Goal: Information Seeking & Learning: Learn about a topic

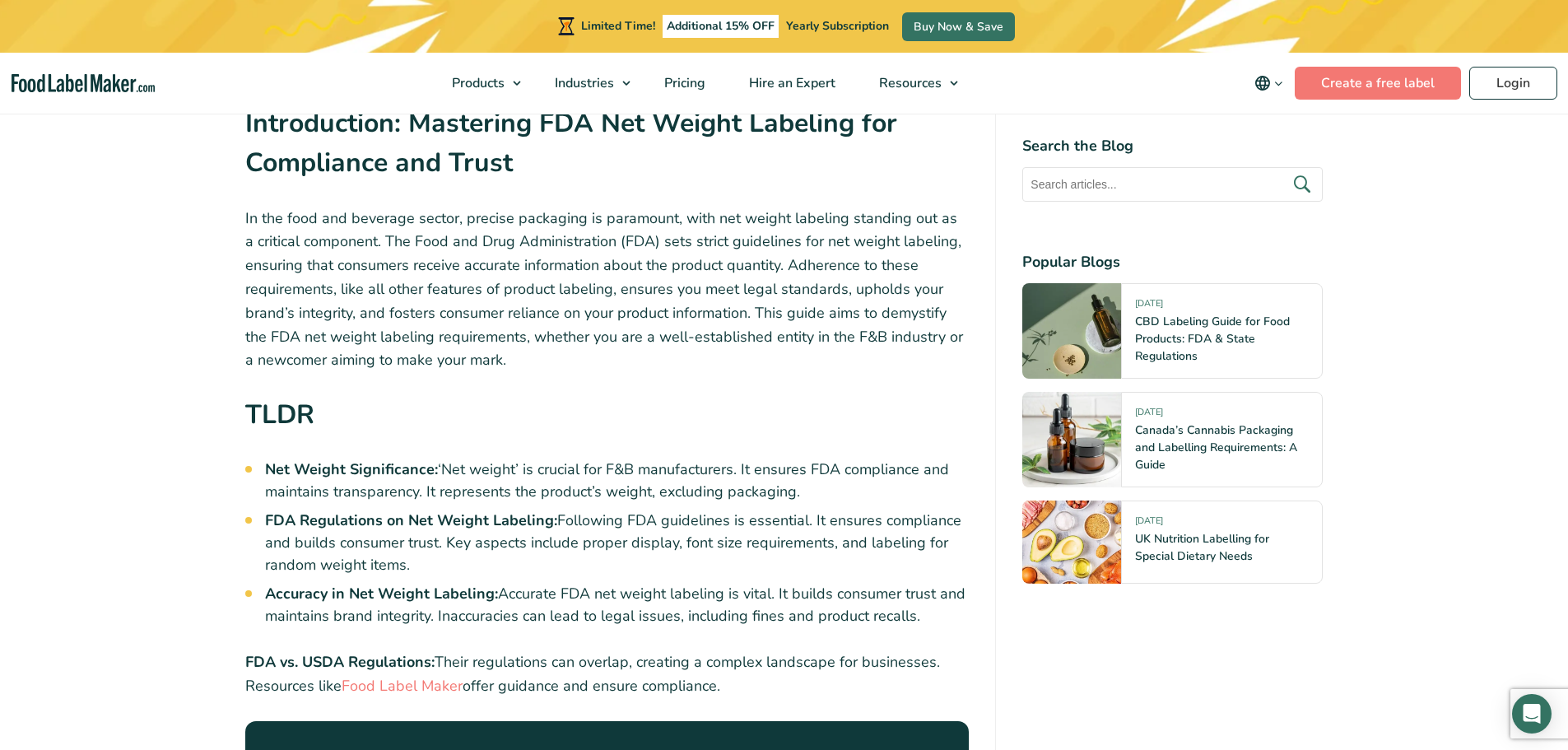
scroll to position [658, 0]
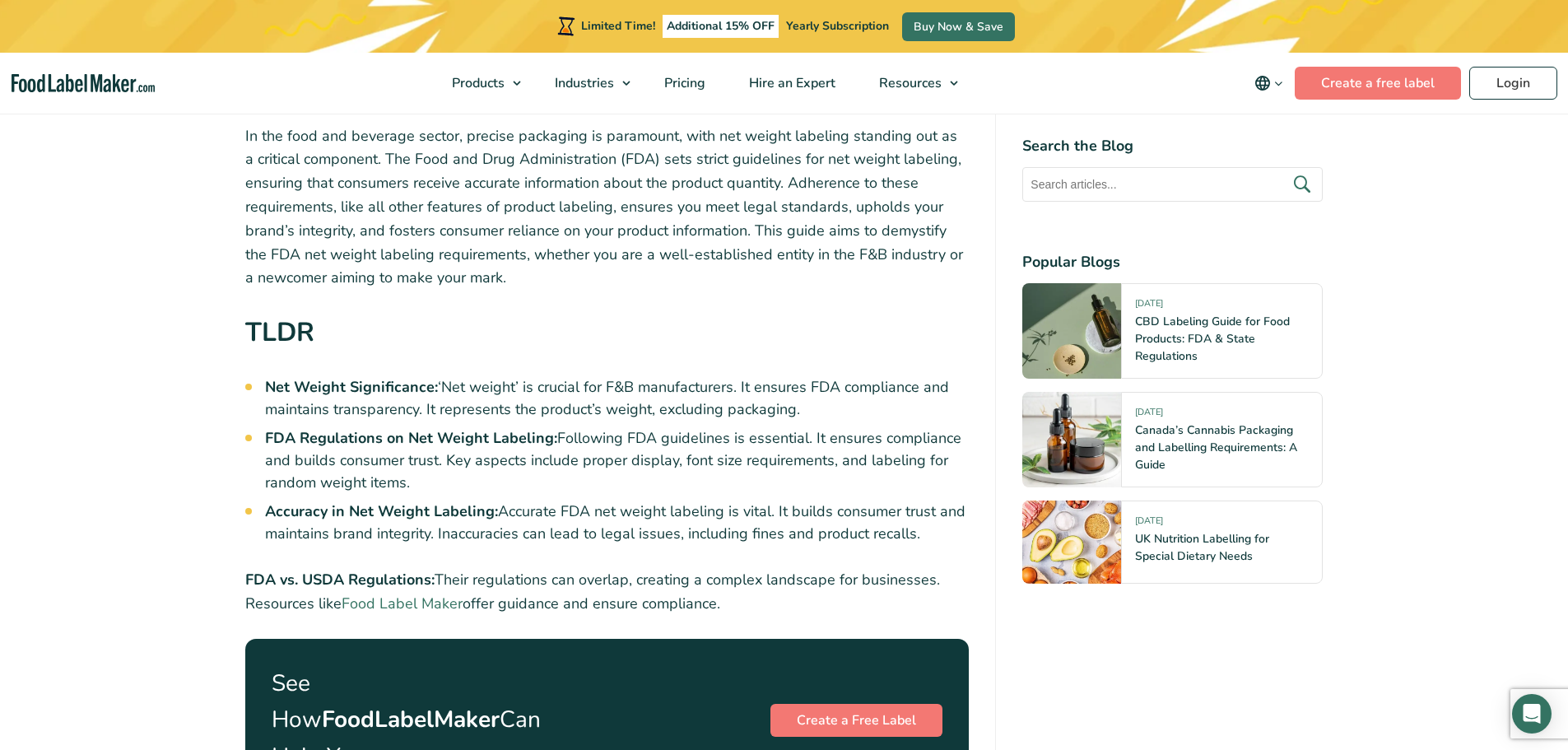
click at [422, 601] on link "Food Label Maker" at bounding box center [402, 603] width 121 height 19
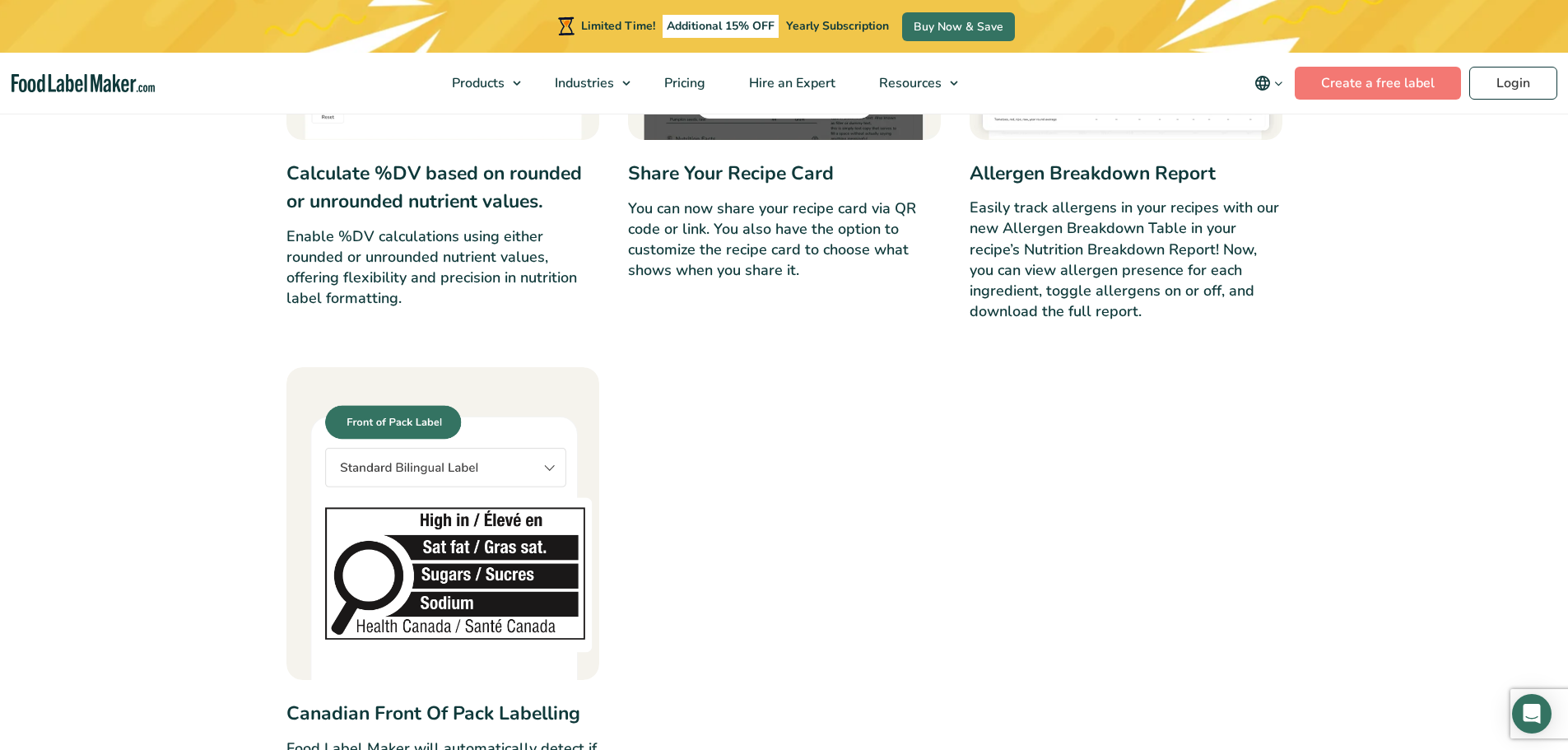
scroll to position [5436, 0]
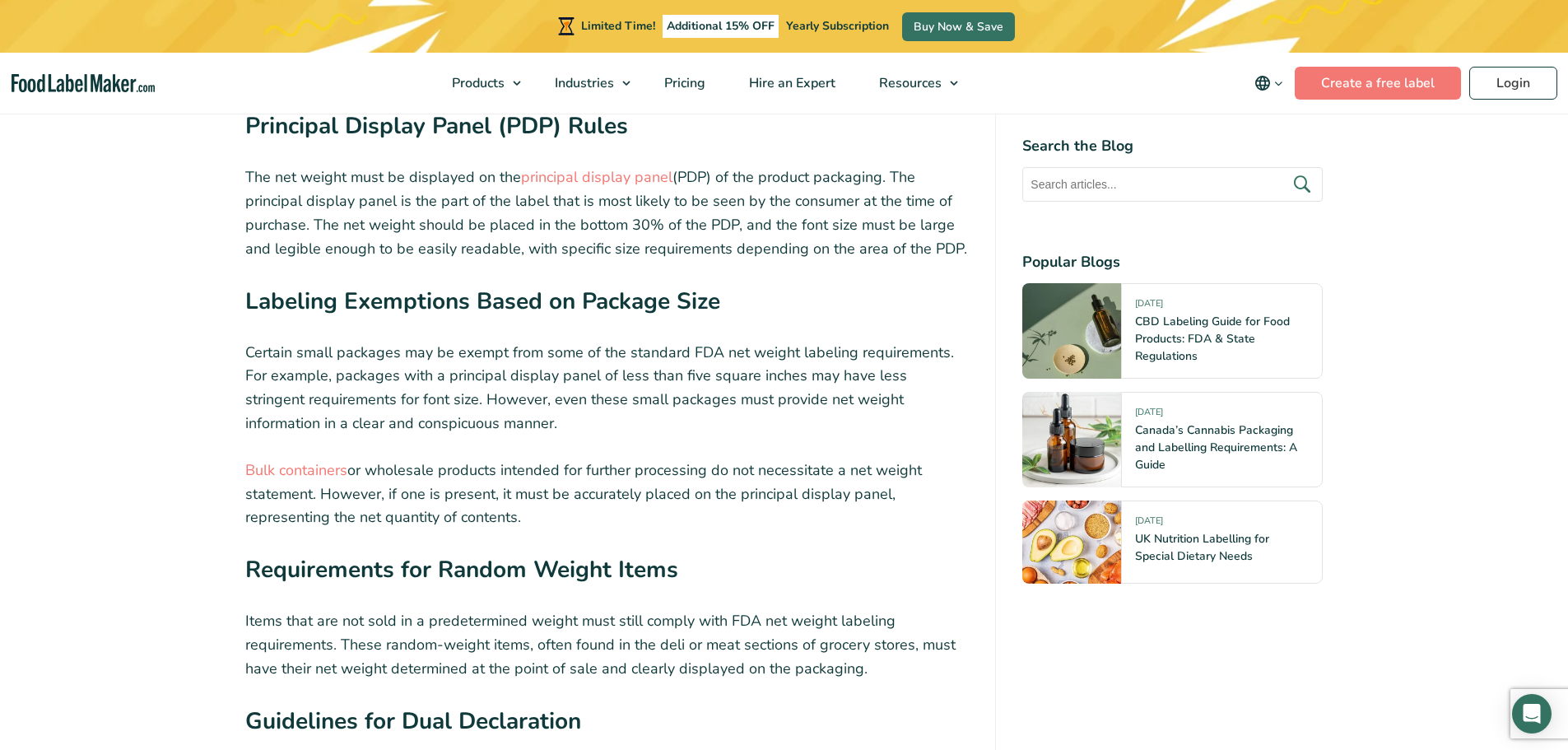
scroll to position [2964, 0]
click at [655, 607] on p "Items that are not sold in a predetermined weight must still comply with FDA ne…" at bounding box center [607, 642] width 724 height 71
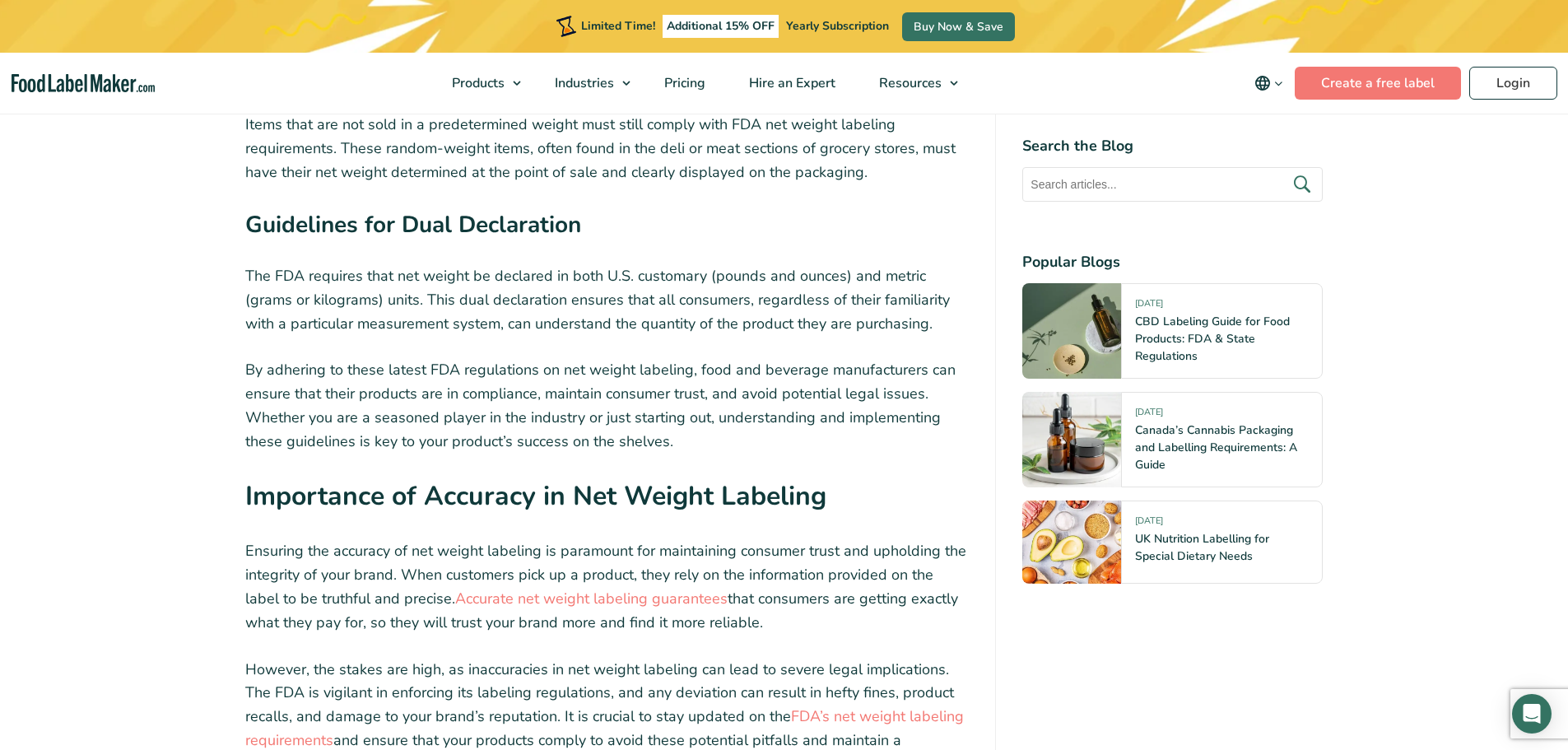
scroll to position [3212, 0]
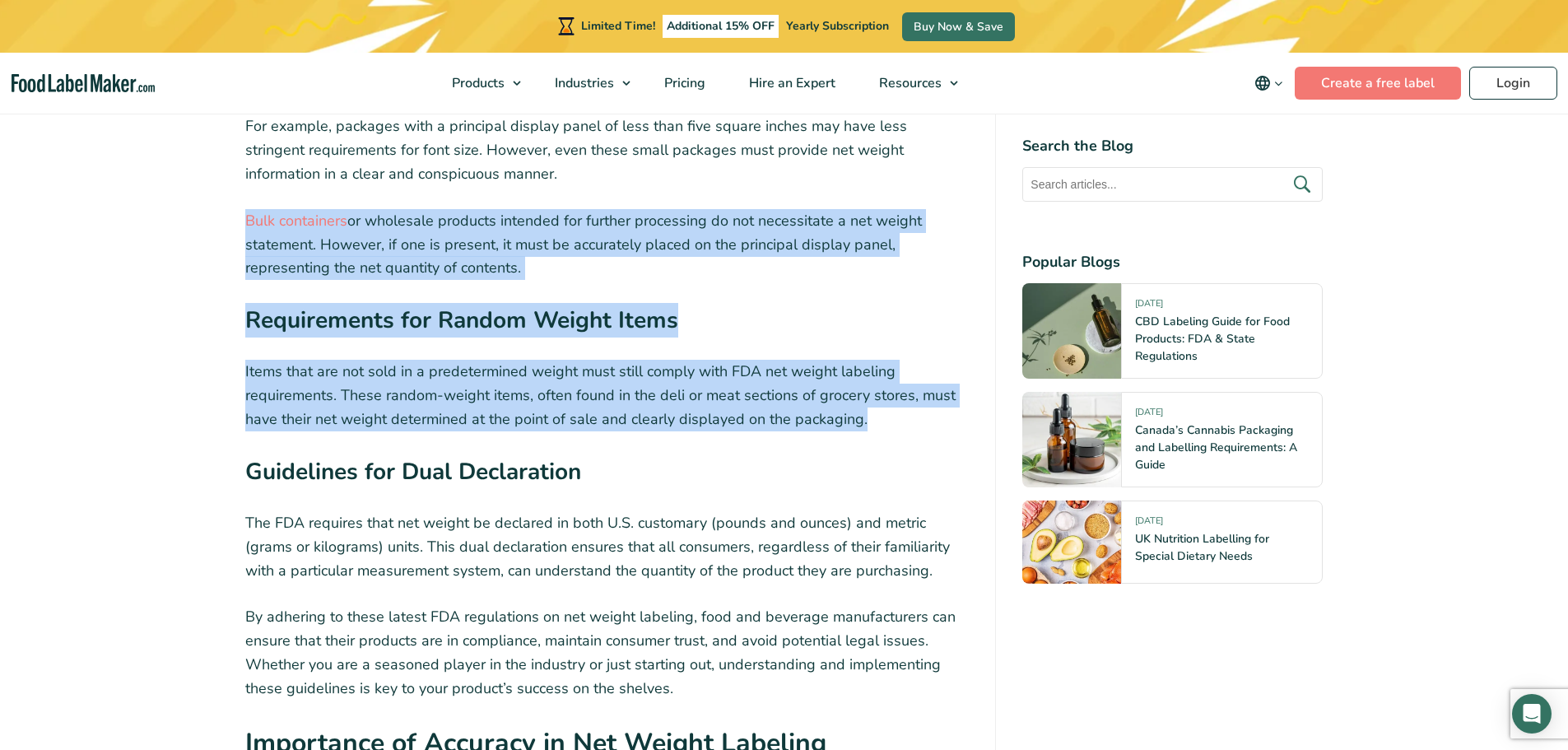
drag, startPoint x: 233, startPoint y: 181, endPoint x: 906, endPoint y: 392, distance: 705.3
copy div "Bulk containers or wholesale products intended for further processing do not ne…"
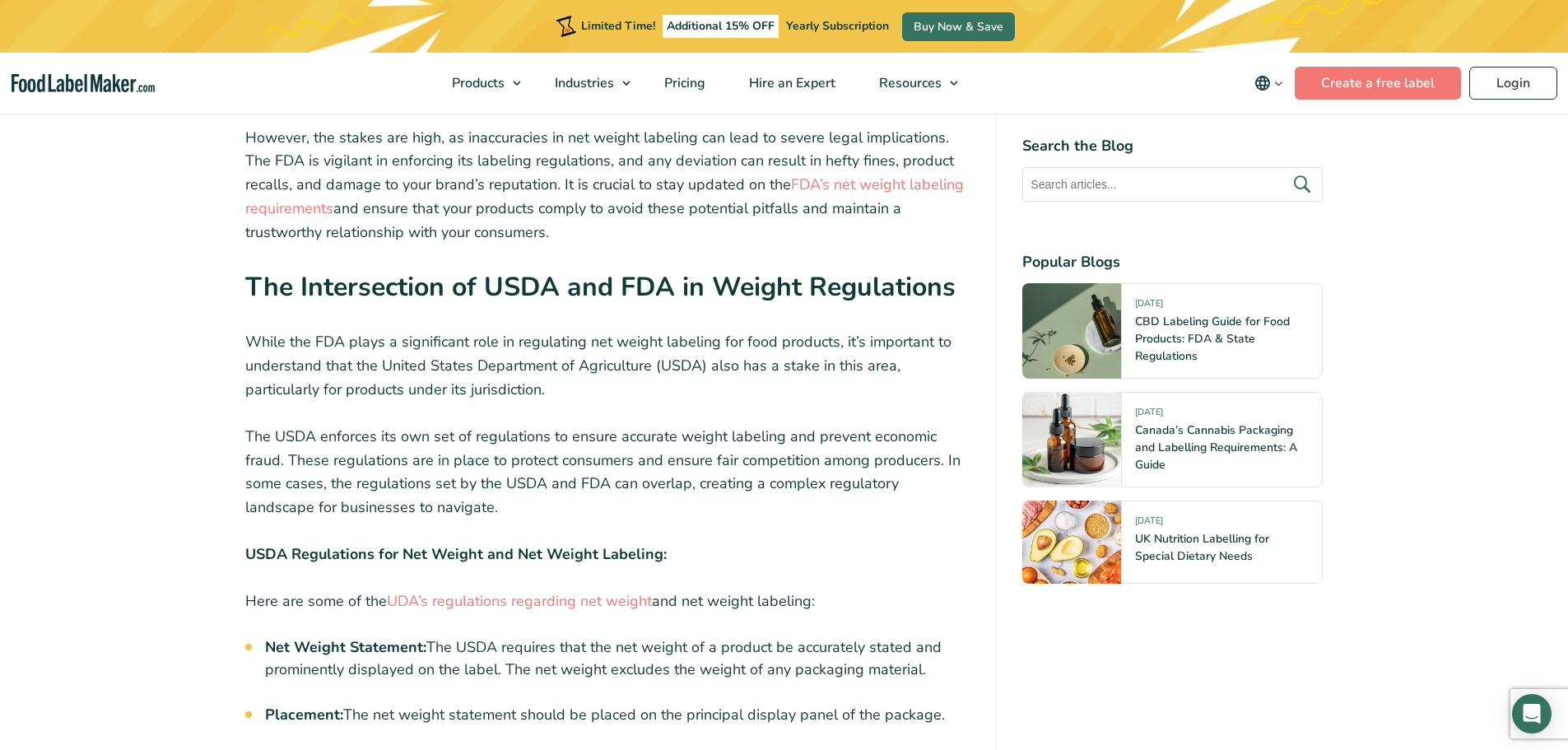
scroll to position [4036, 0]
